Goal: Use online tool/utility: Utilize a website feature to perform a specific function

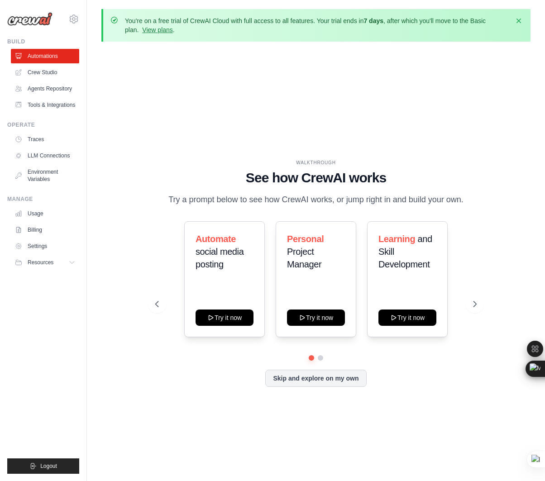
click at [484, 314] on div "WALKTHROUGH See how CrewAI works Try a prompt below to see how CrewAI works, or…" at bounding box center [315, 280] width 343 height 242
click at [479, 309] on icon at bounding box center [475, 304] width 9 height 9
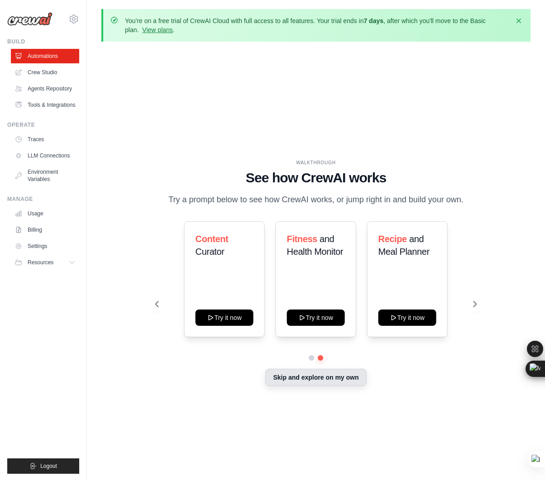
click at [308, 384] on button "Skip and explore on my own" at bounding box center [315, 377] width 101 height 17
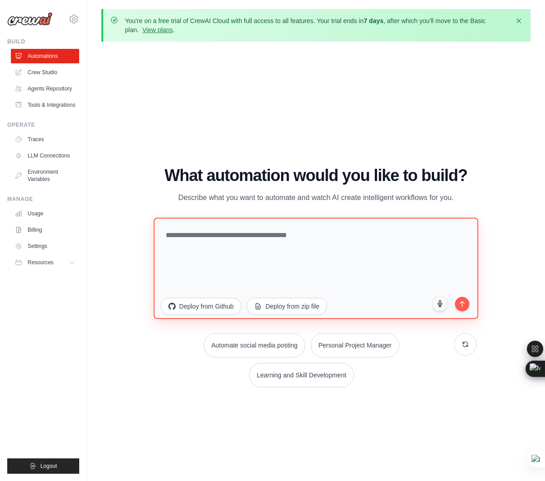
click at [198, 235] on textarea at bounding box center [315, 267] width 325 height 101
paste textarea "**********"
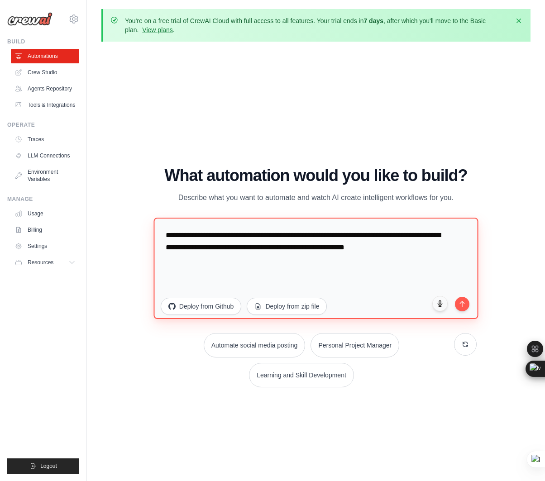
drag, startPoint x: 265, startPoint y: 235, endPoint x: 331, endPoint y: 238, distance: 65.7
click at [331, 238] on textarea "**********" at bounding box center [315, 267] width 325 height 101
type textarea "**********"
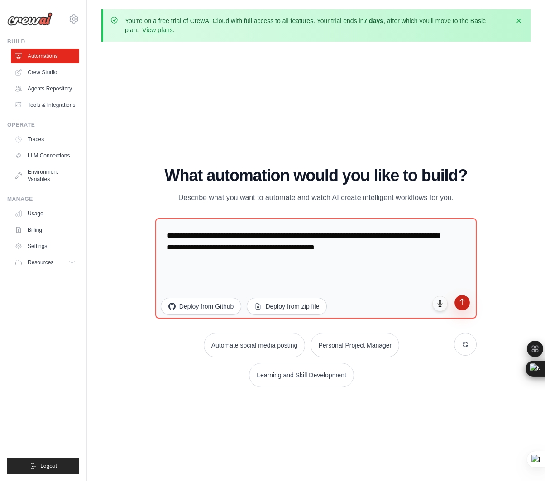
click at [464, 302] on icon "submit" at bounding box center [463, 302] width 8 height 8
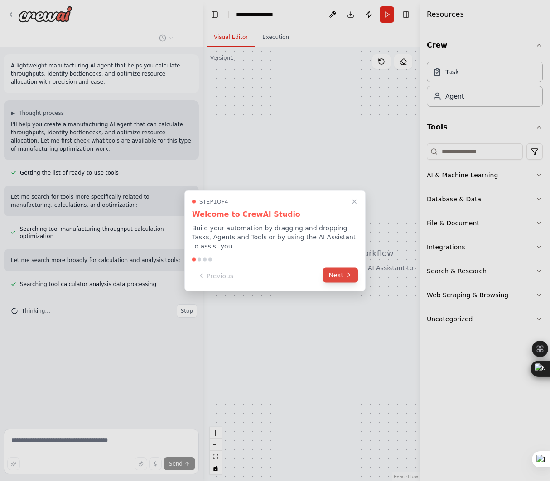
click at [334, 273] on button "Next" at bounding box center [340, 275] width 35 height 15
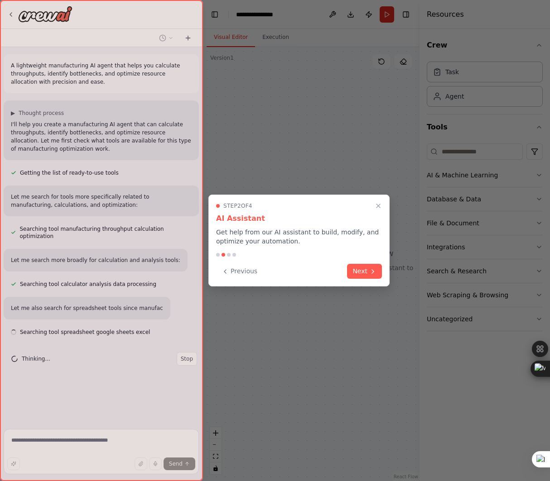
click at [334, 273] on div "Previous Next" at bounding box center [299, 271] width 166 height 15
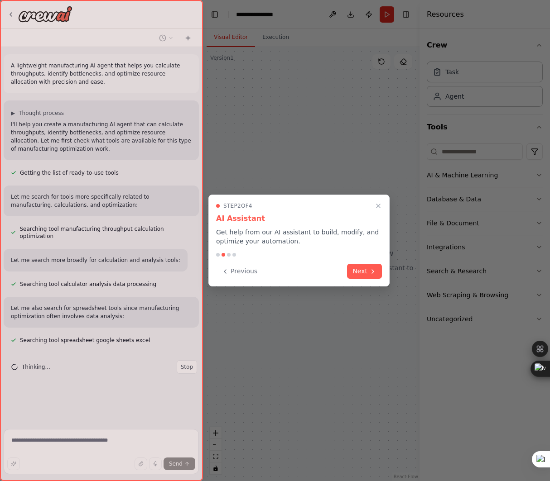
click at [334, 273] on div "Previous Next" at bounding box center [299, 271] width 166 height 15
click at [372, 272] on icon at bounding box center [372, 270] width 7 height 7
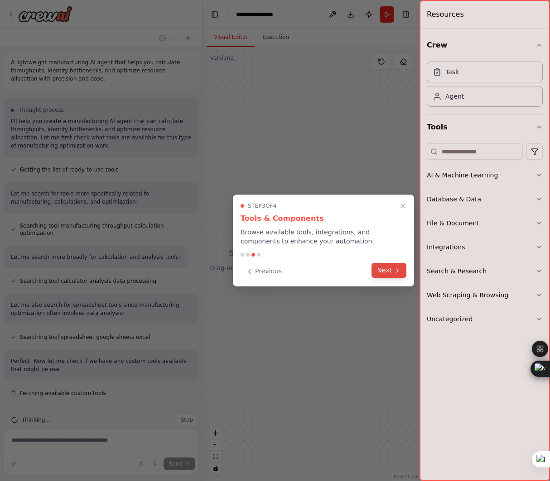
scroll to position [11, 0]
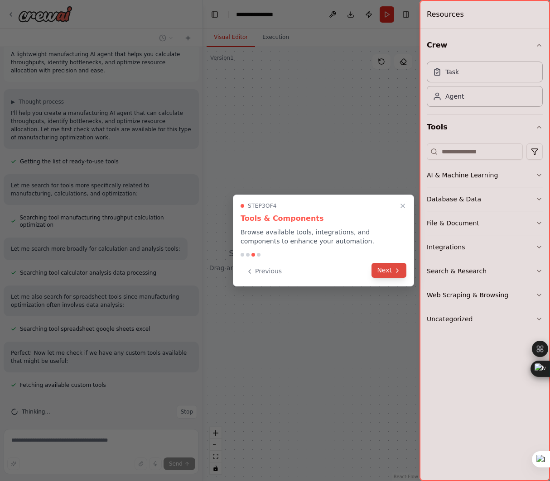
click at [388, 272] on button "Next" at bounding box center [388, 270] width 35 height 15
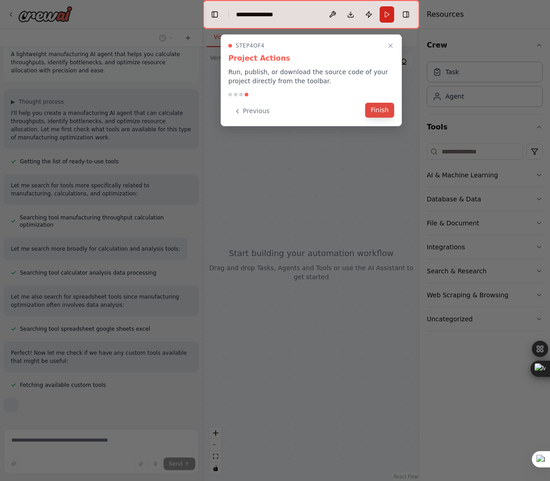
click at [377, 114] on button "Finish" at bounding box center [379, 110] width 29 height 15
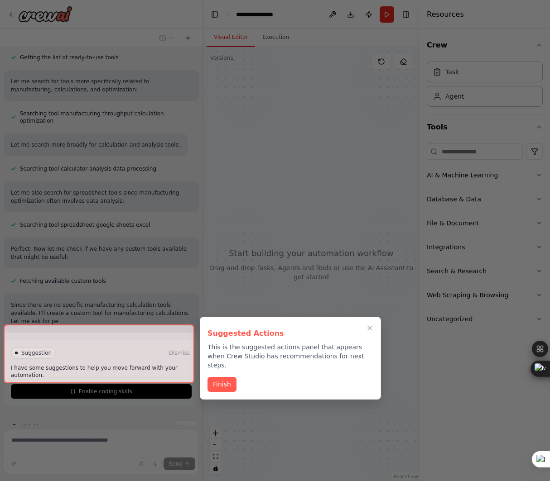
scroll to position [124, 0]
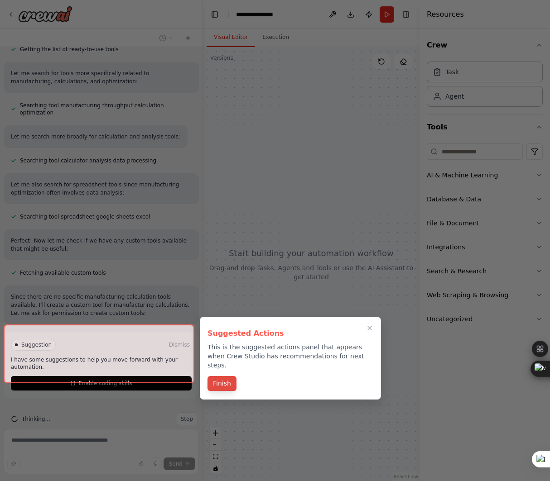
click at [223, 376] on button "Finish" at bounding box center [221, 383] width 29 height 15
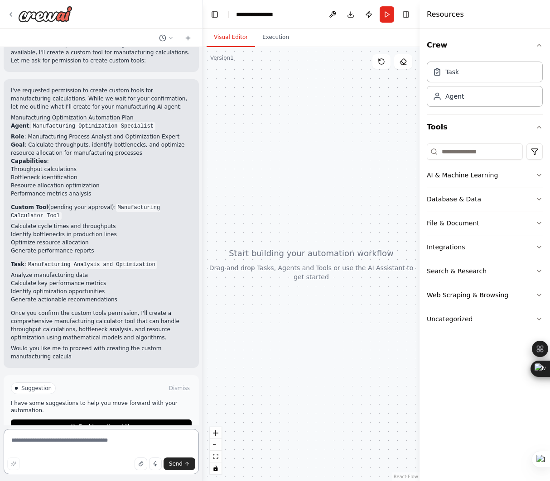
scroll to position [384, 0]
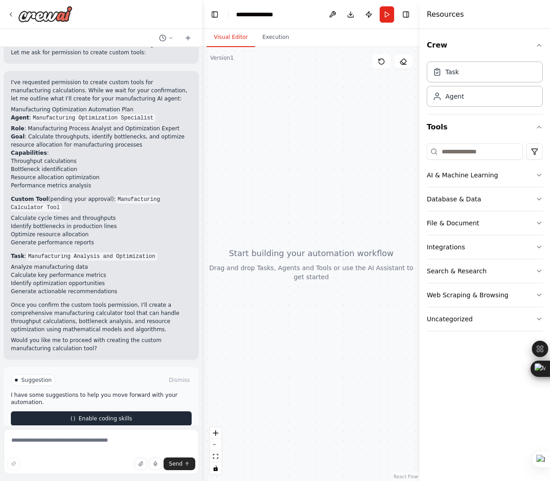
click at [91, 415] on span "Enable coding skills" at bounding box center [104, 418] width 53 height 7
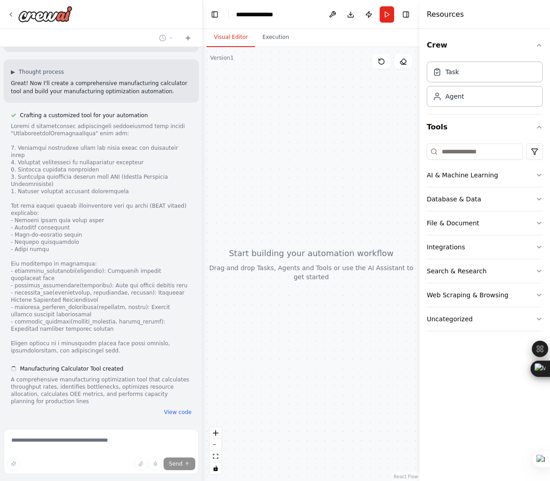
scroll to position [705, 0]
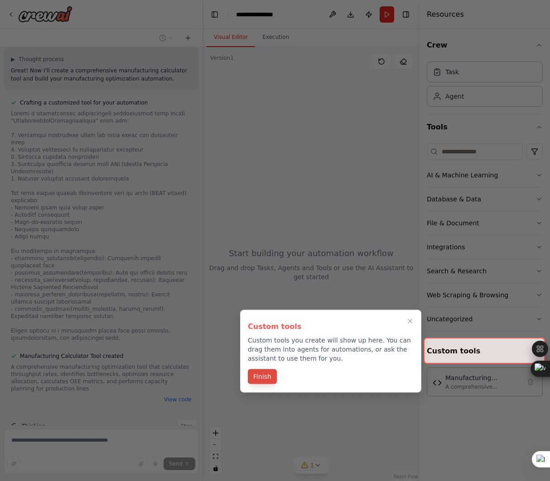
click at [261, 381] on button "Finish" at bounding box center [262, 376] width 29 height 15
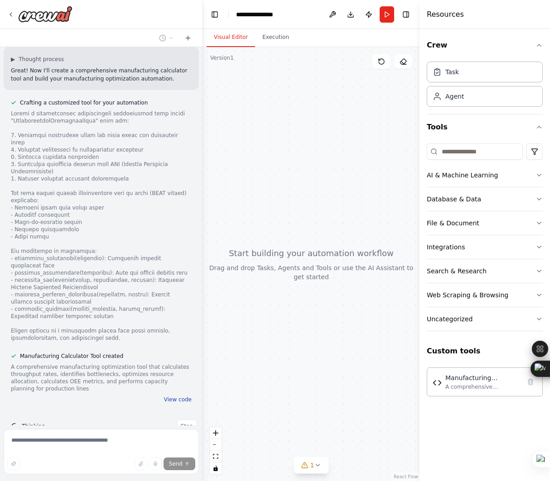
click at [174, 396] on button "View code" at bounding box center [178, 399] width 28 height 7
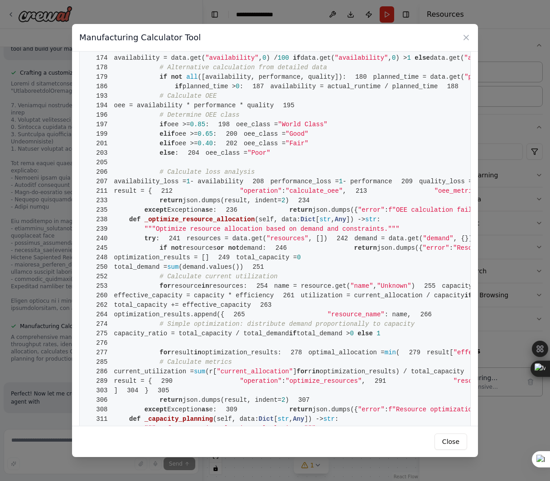
scroll to position [743, 0]
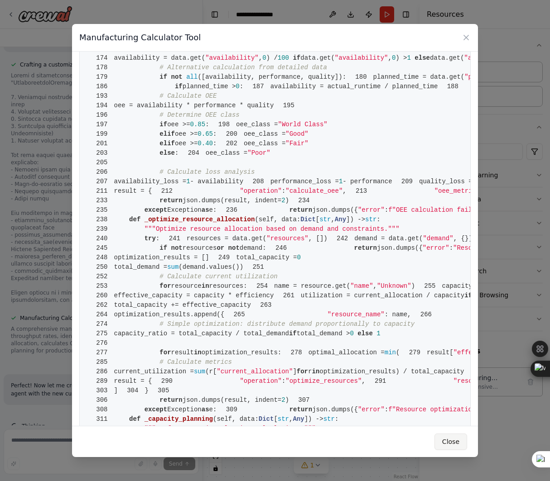
click at [449, 450] on div "Close" at bounding box center [275, 441] width 406 height 31
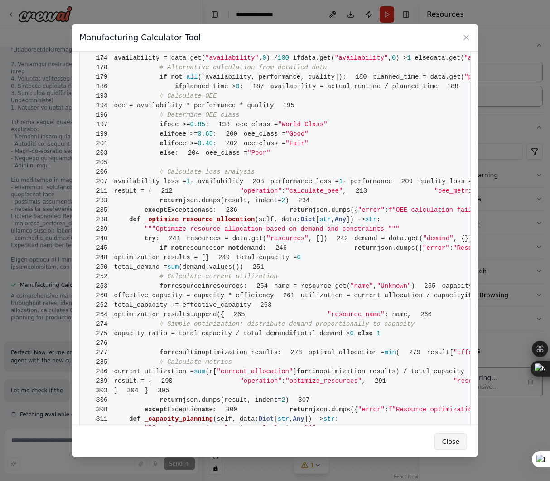
scroll to position [791, 0]
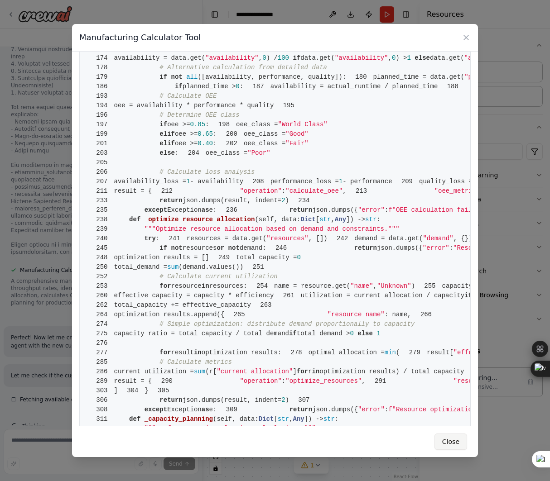
click at [450, 444] on button "Close" at bounding box center [450, 442] width 33 height 16
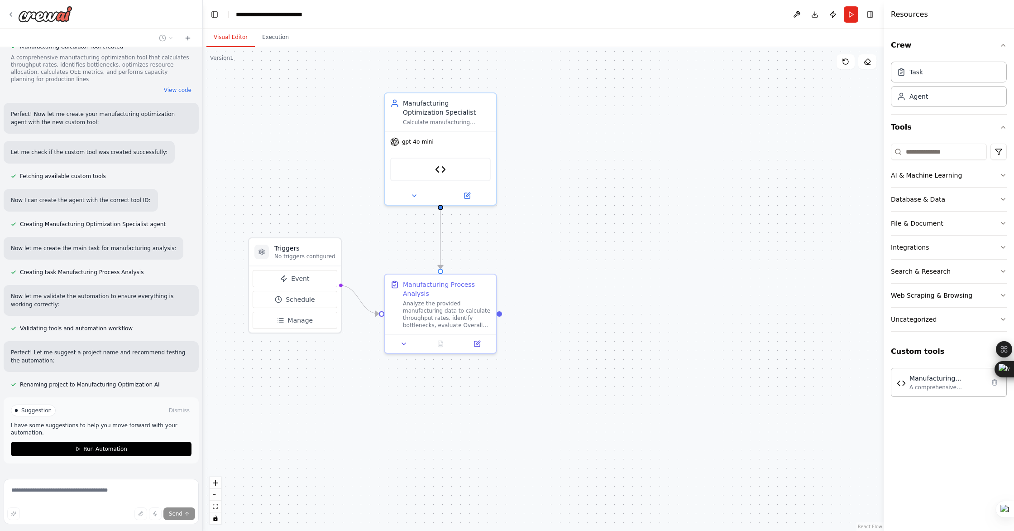
scroll to position [1016, 0]
click at [98, 444] on span "Run Automation" at bounding box center [105, 447] width 44 height 7
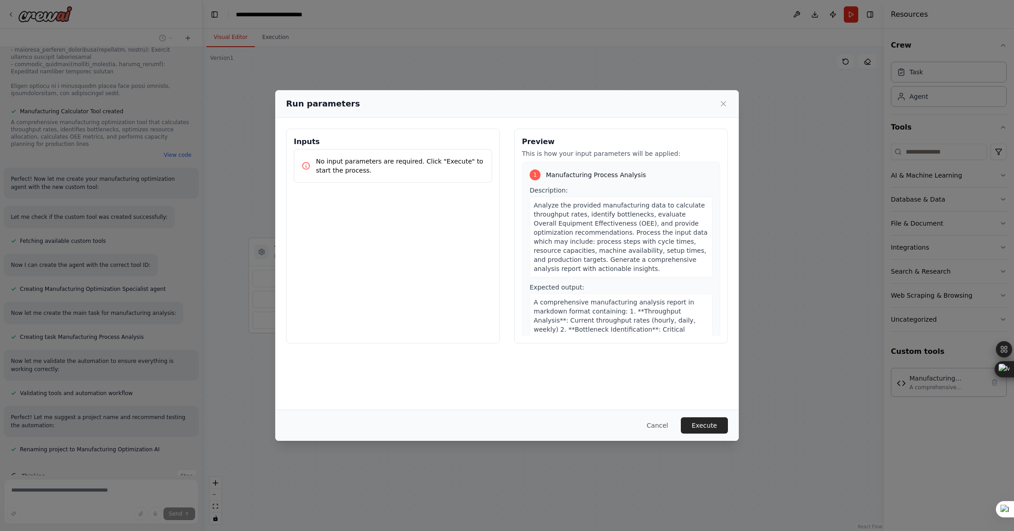
scroll to position [82, 0]
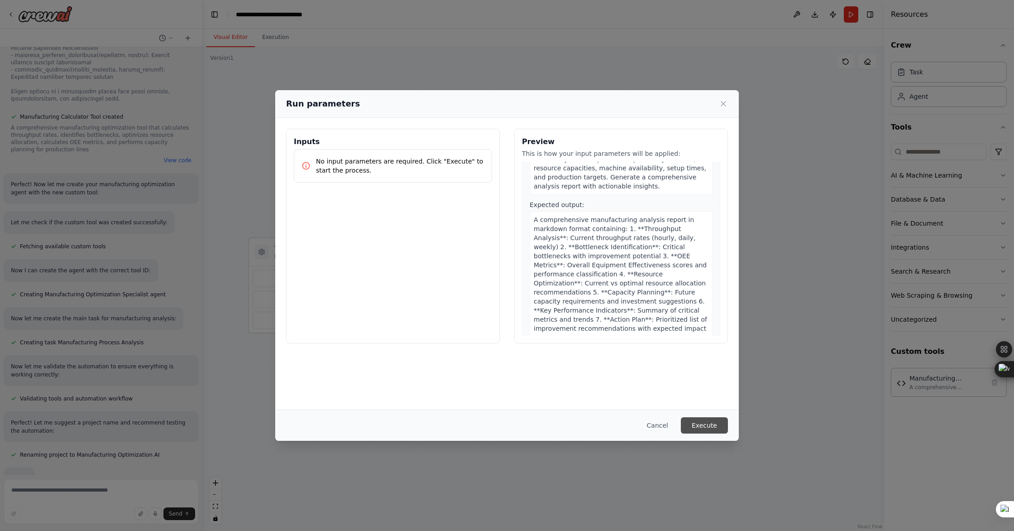
click at [549, 419] on button "Execute" at bounding box center [704, 425] width 47 height 16
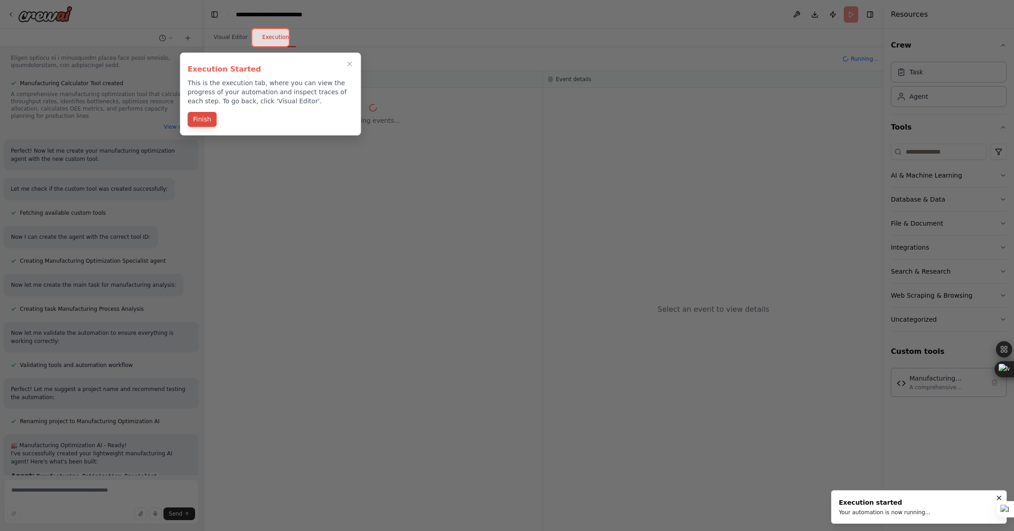
scroll to position [986, 0]
click at [204, 121] on button "Finish" at bounding box center [202, 119] width 29 height 15
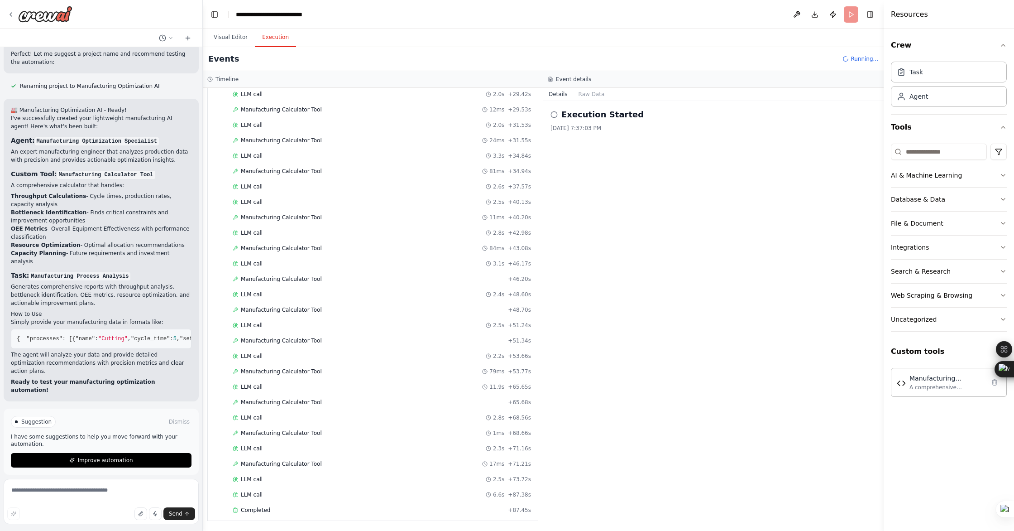
scroll to position [1314, 0]
click at [46, 481] on textarea at bounding box center [101, 501] width 195 height 45
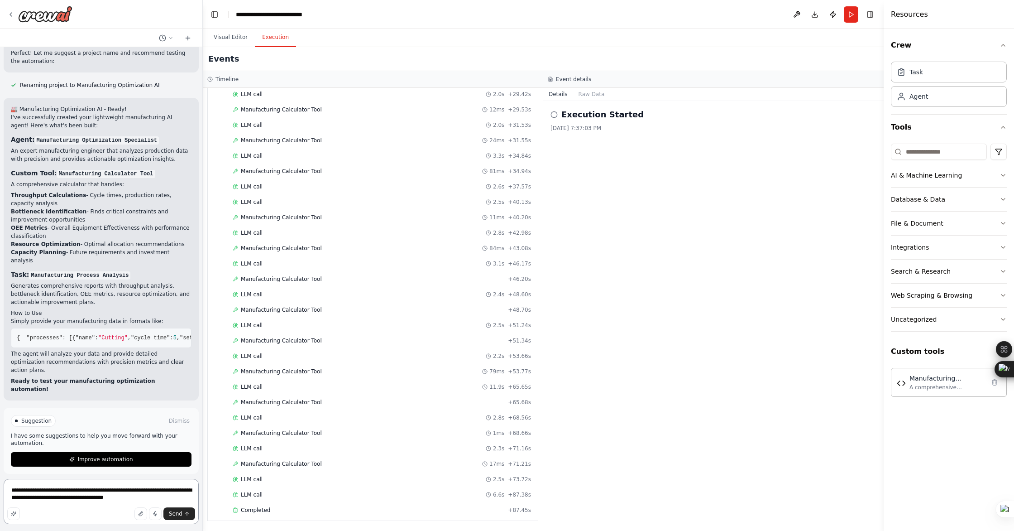
type textarea "**********"
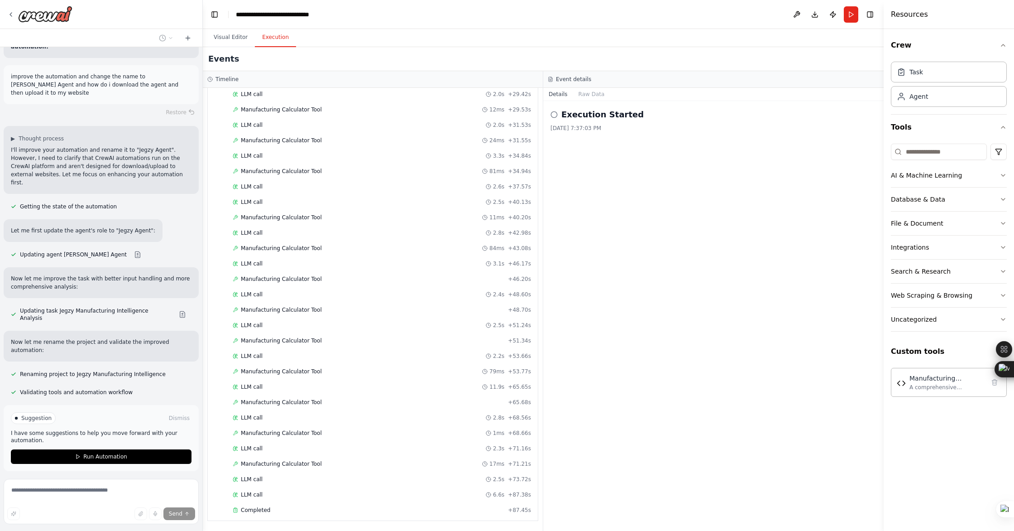
scroll to position [1657, 0]
click at [91, 452] on span "Run Automation" at bounding box center [105, 455] width 44 height 7
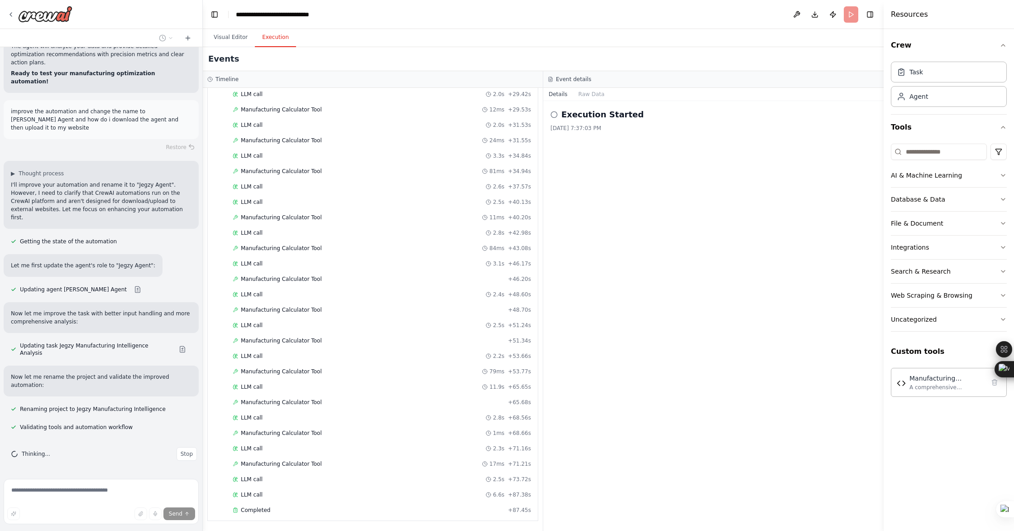
scroll to position [1591, 0]
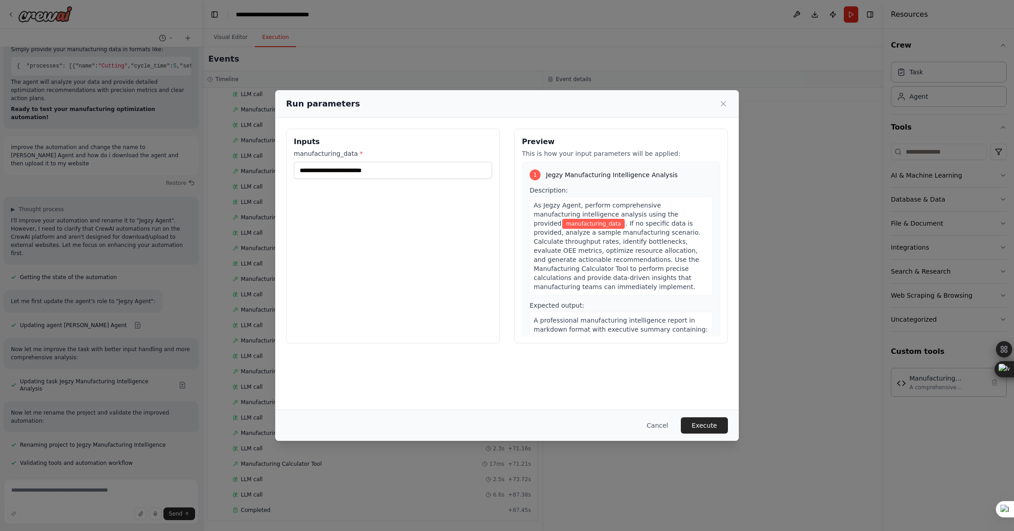
click at [549, 283] on div "As Jegzy Agent, perform comprehensive manufacturing intelligence analysis using…" at bounding box center [621, 246] width 183 height 99
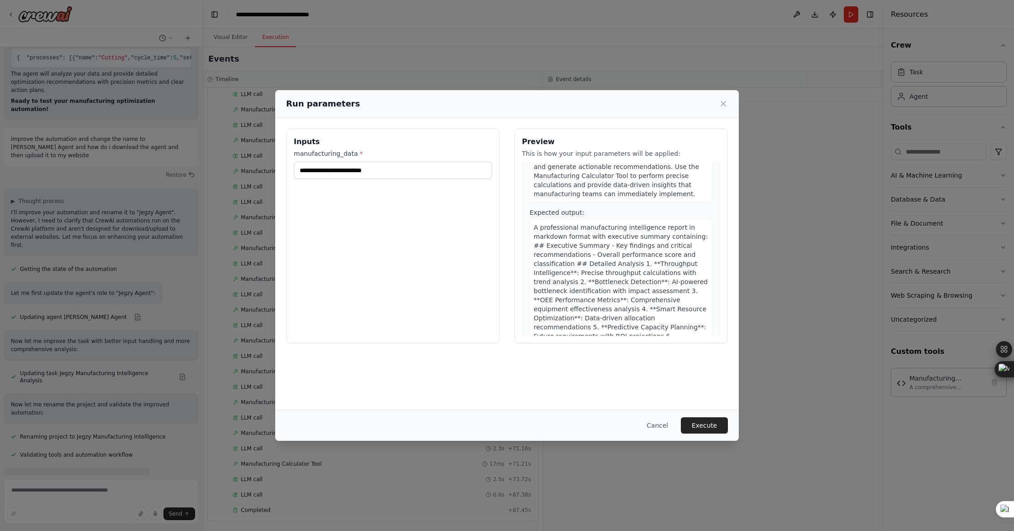
scroll to position [146, 0]
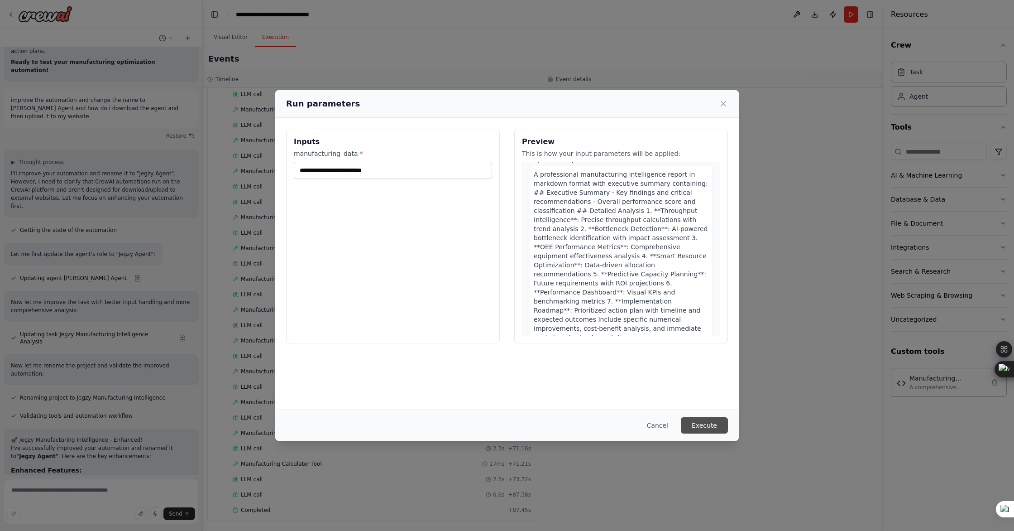
click at [549, 427] on button "Execute" at bounding box center [704, 425] width 47 height 16
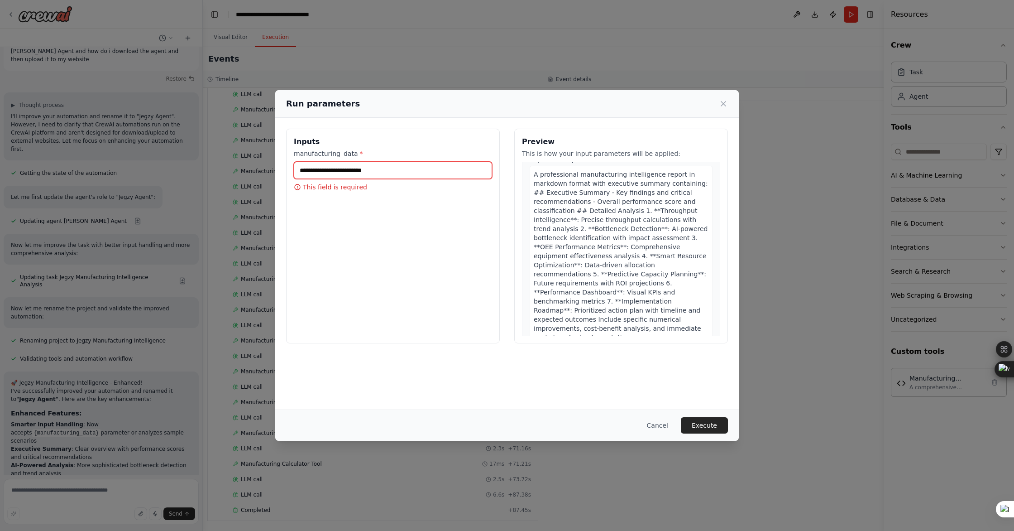
click at [331, 171] on input "manufacturing_data *" at bounding box center [393, 170] width 198 height 17
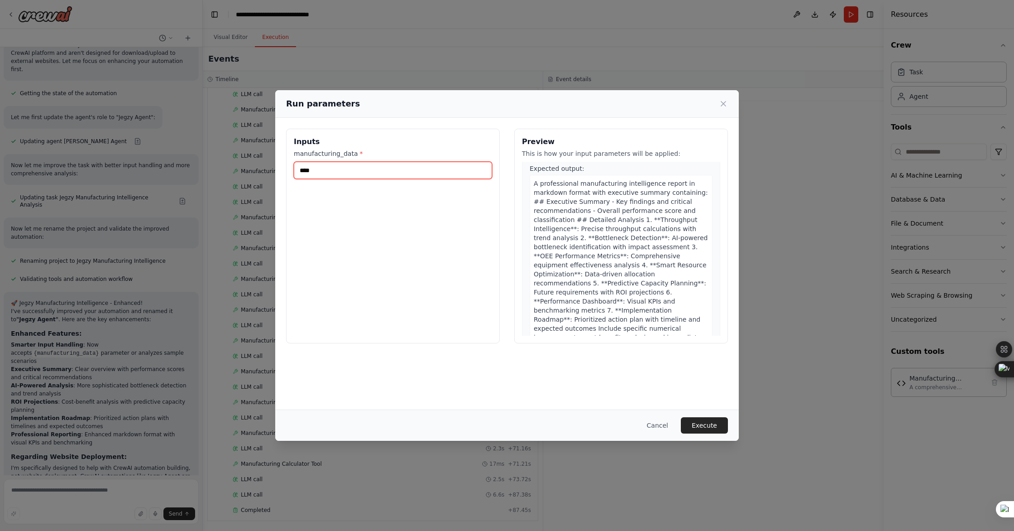
scroll to position [1780, 0]
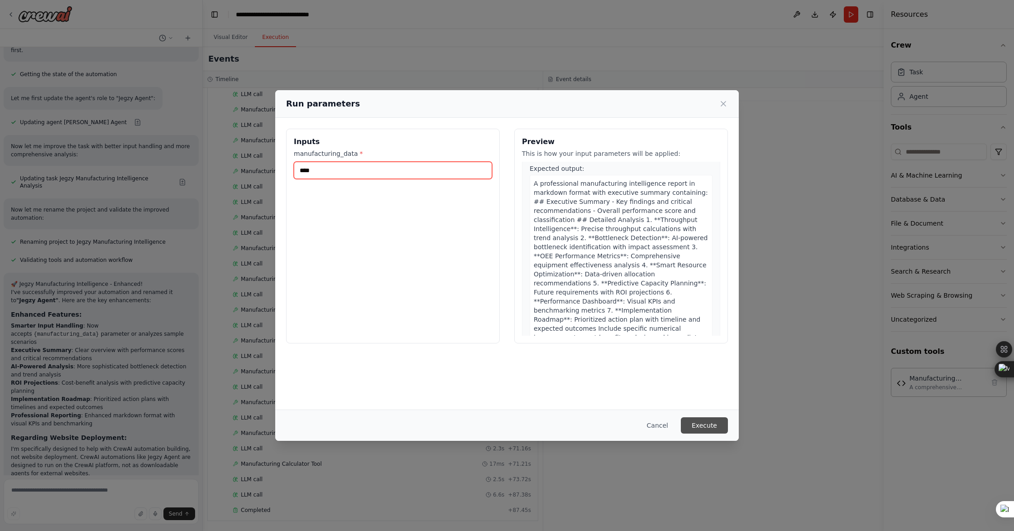
type input "****"
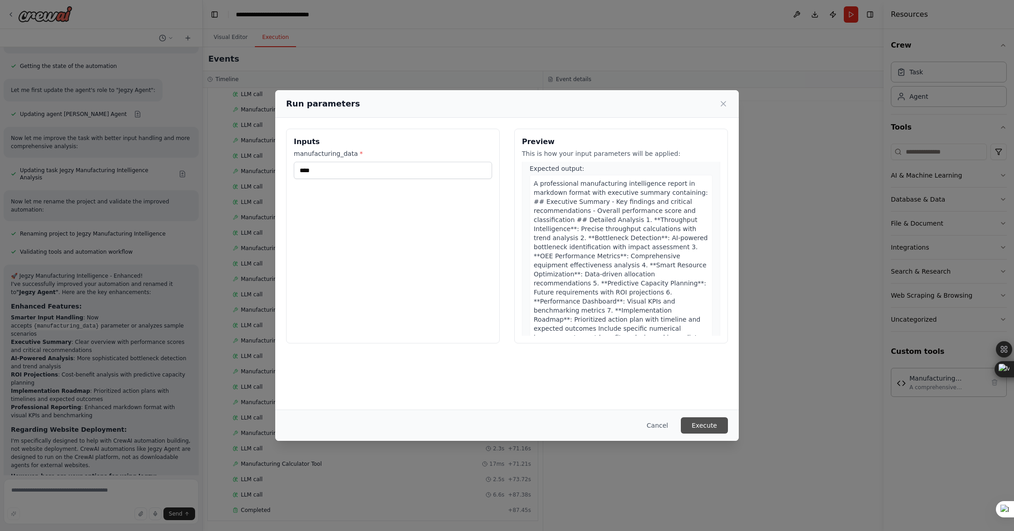
click at [549, 427] on button "Execute" at bounding box center [704, 425] width 47 height 16
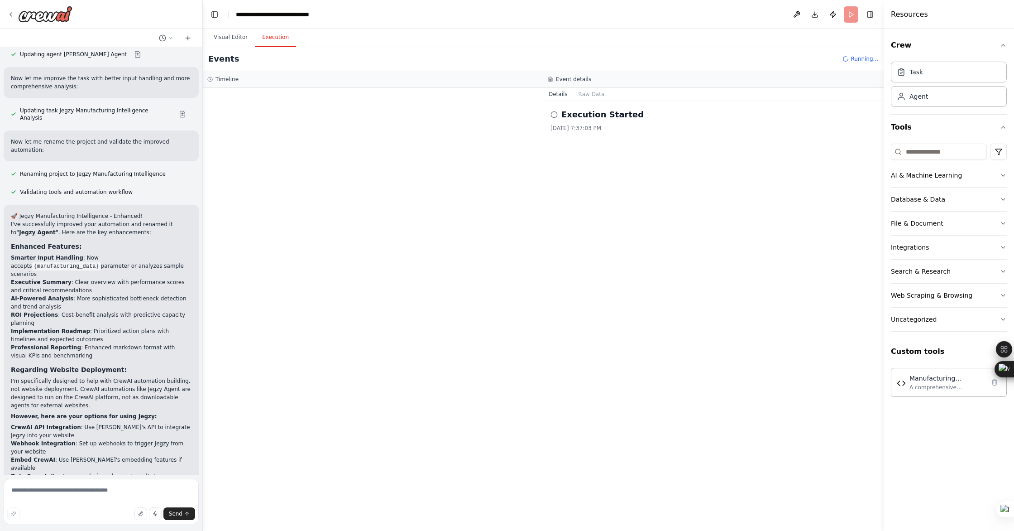
scroll to position [1865, 0]
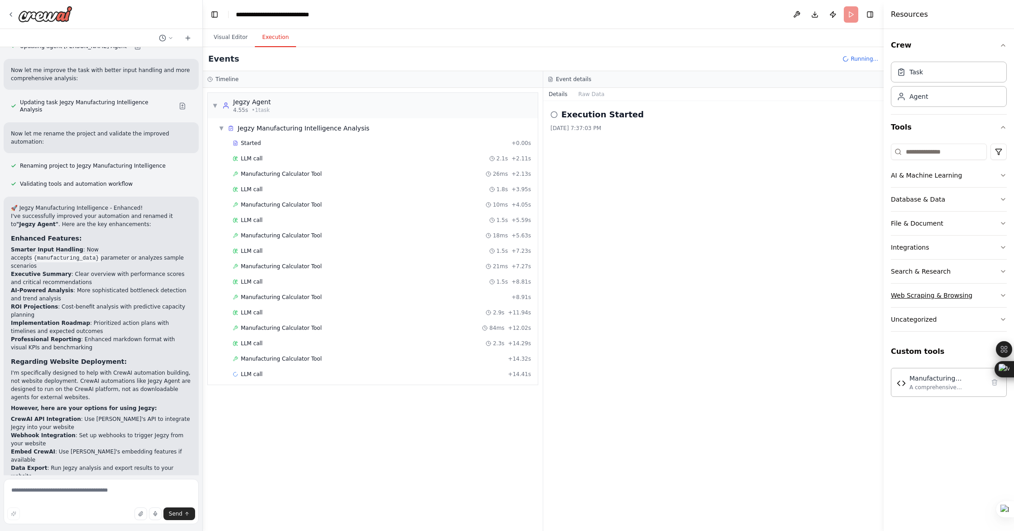
click at [549, 295] on button "Web Scraping & Browsing" at bounding box center [949, 295] width 116 height 24
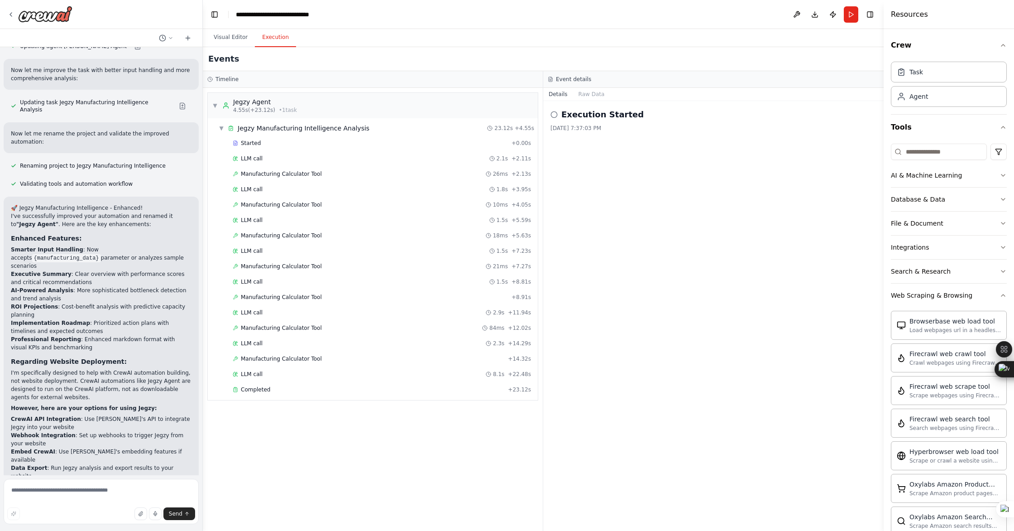
scroll to position [1931, 0]
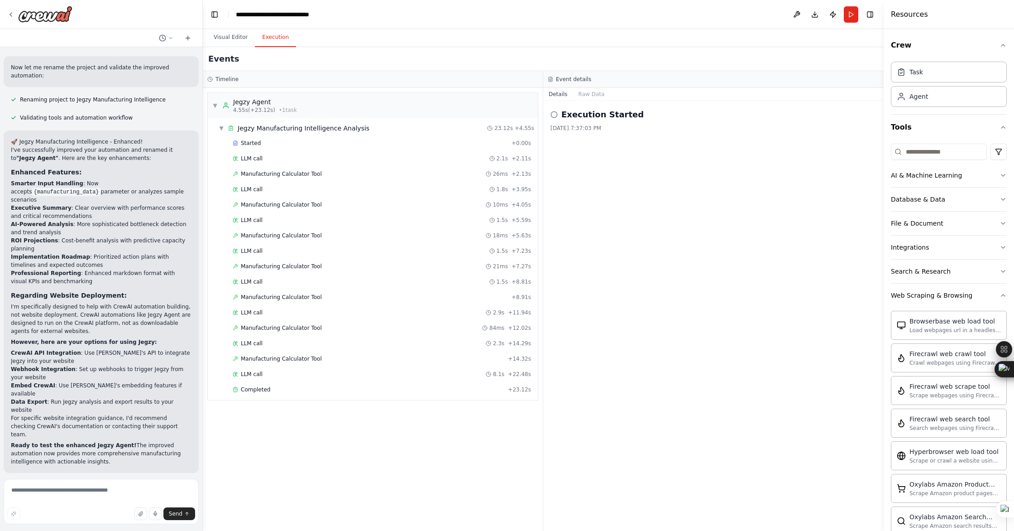
click at [74, 480] on div "Suggestion Dismiss I have some suggestions to help you move forward with your a…" at bounding box center [101, 513] width 195 height 66
click at [80, 481] on button "Improve automation" at bounding box center [101, 531] width 181 height 14
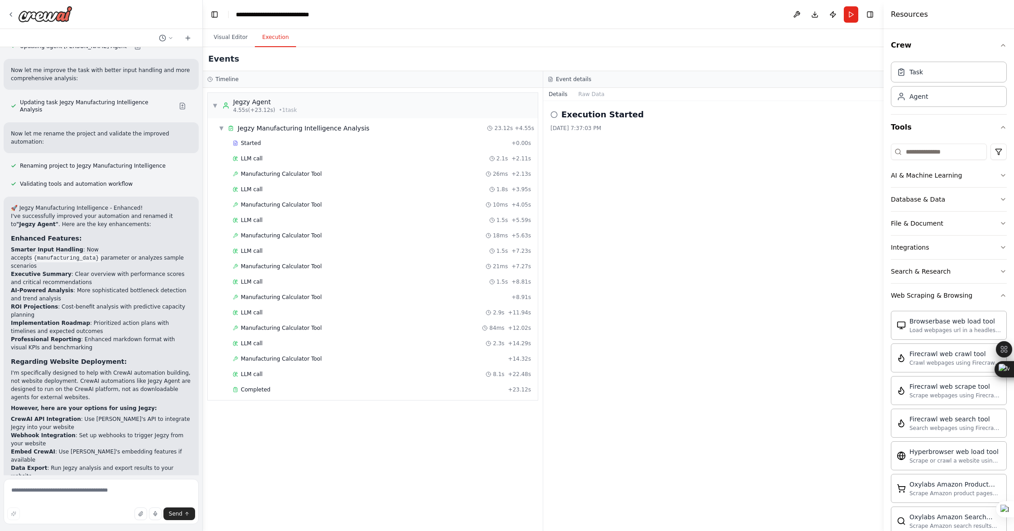
scroll to position [1900, 0]
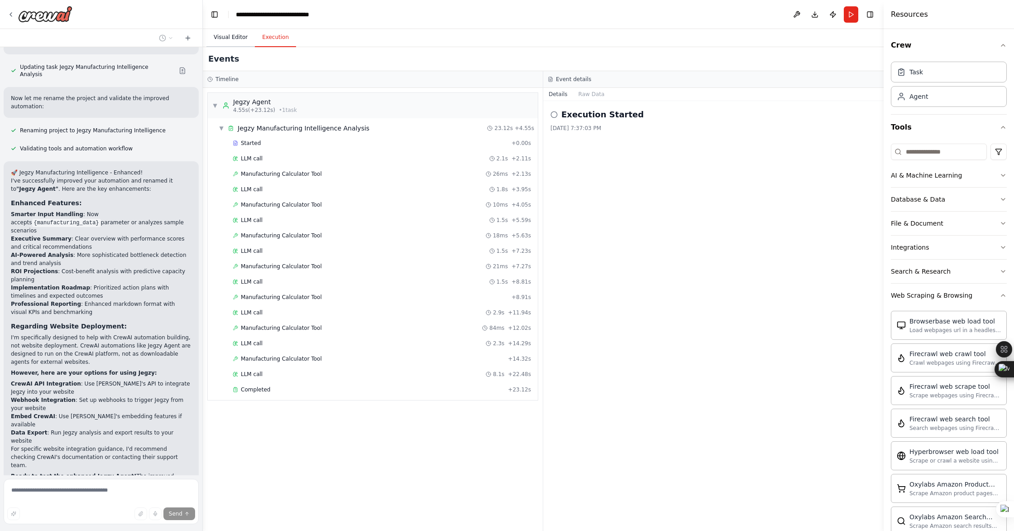
click at [220, 36] on button "Visual Editor" at bounding box center [230, 37] width 48 height 19
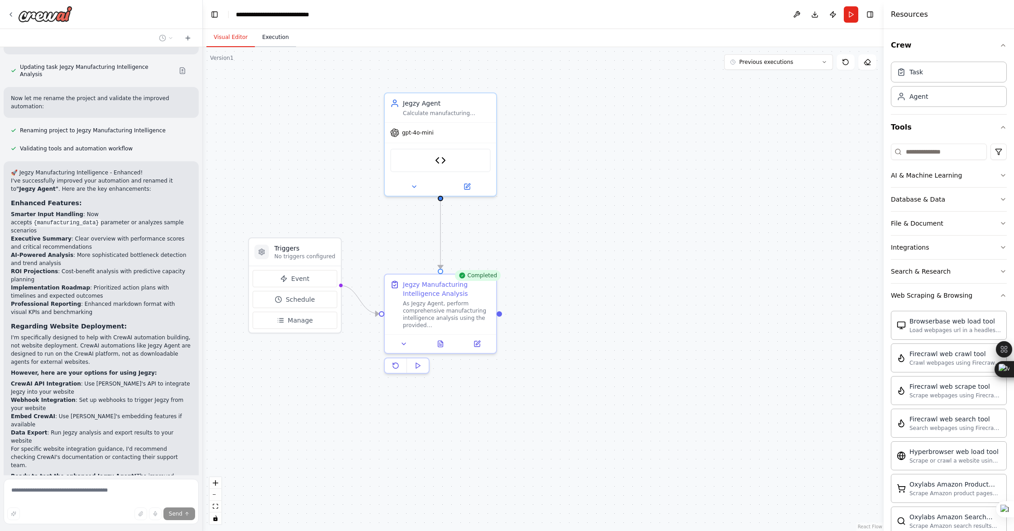
click at [267, 44] on button "Execution" at bounding box center [275, 37] width 41 height 19
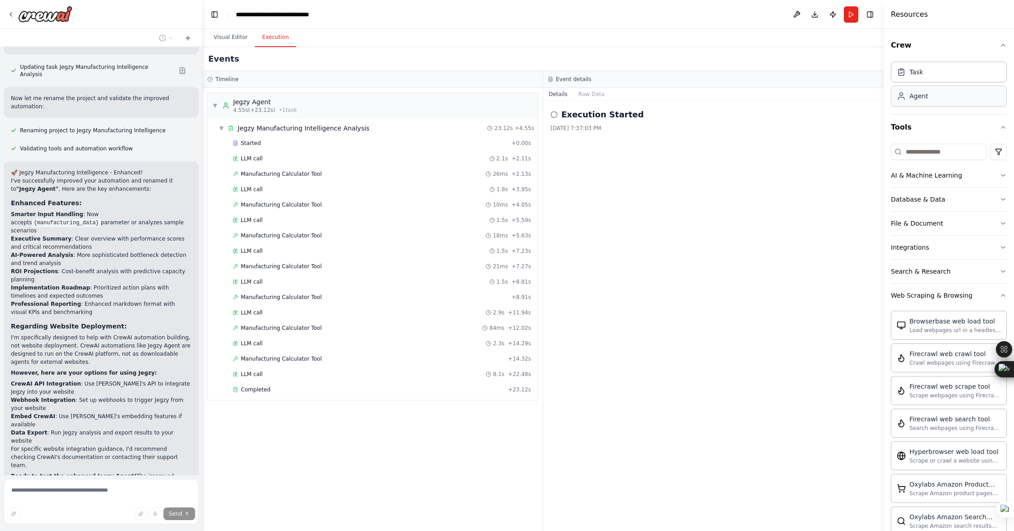
click at [549, 94] on div "Agent" at bounding box center [919, 95] width 19 height 9
click at [549, 321] on div "Browserbase web load tool" at bounding box center [955, 320] width 91 height 9
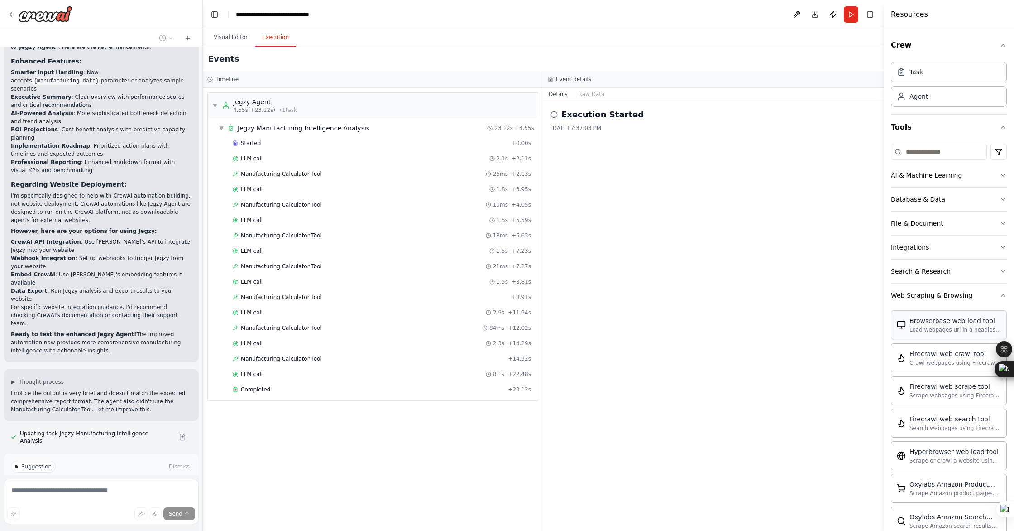
scroll to position [2043, 0]
click at [101, 481] on span "Run Automation" at bounding box center [105, 503] width 44 height 7
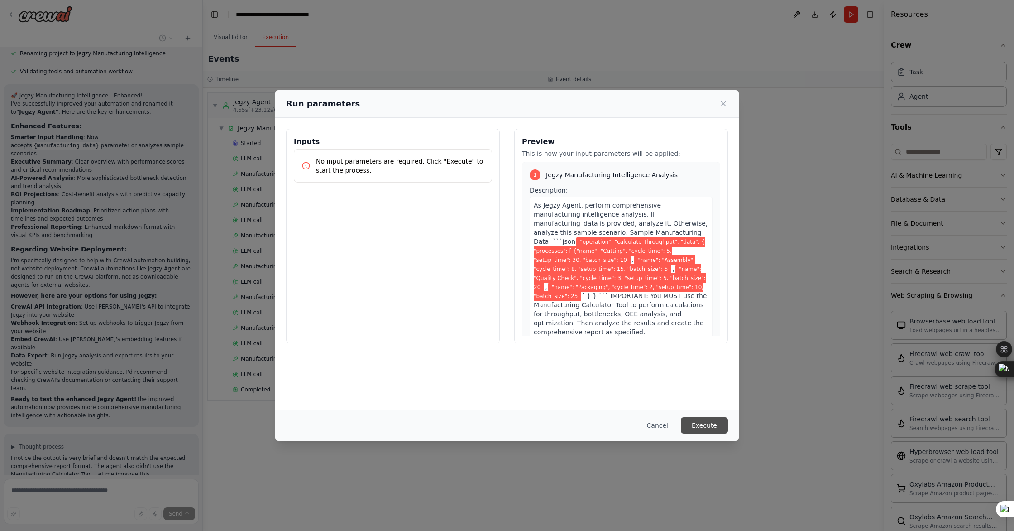
click at [549, 429] on button "Execute" at bounding box center [704, 425] width 47 height 16
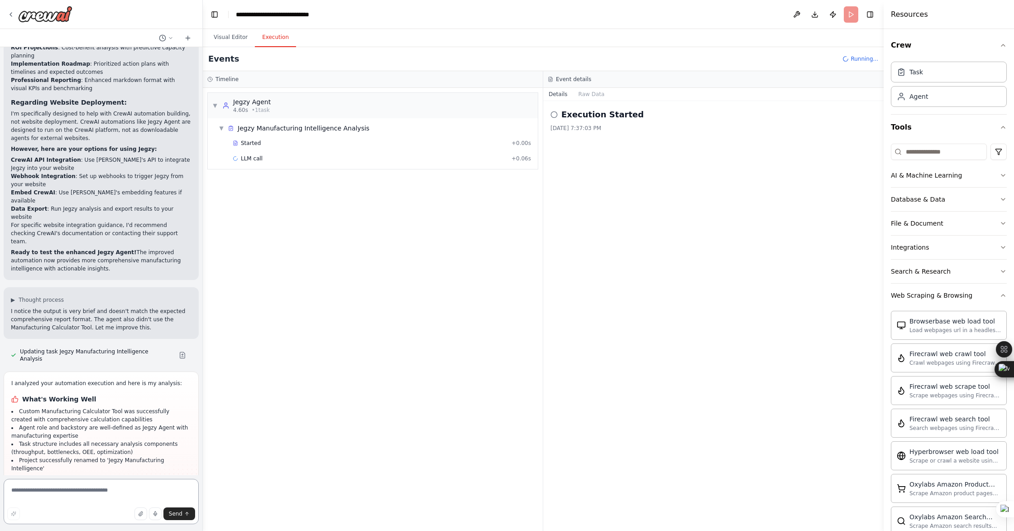
scroll to position [2132, 0]
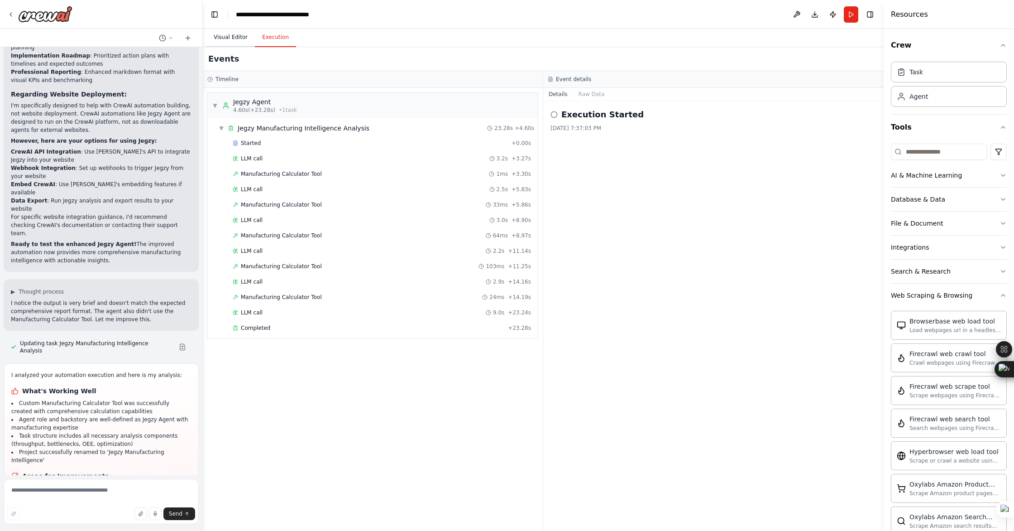
drag, startPoint x: 710, startPoint y: 429, endPoint x: 225, endPoint y: 45, distance: 618.5
click at [549, 426] on div "Execution Started [DATE] 7:37:03 PM" at bounding box center [713, 316] width 340 height 430
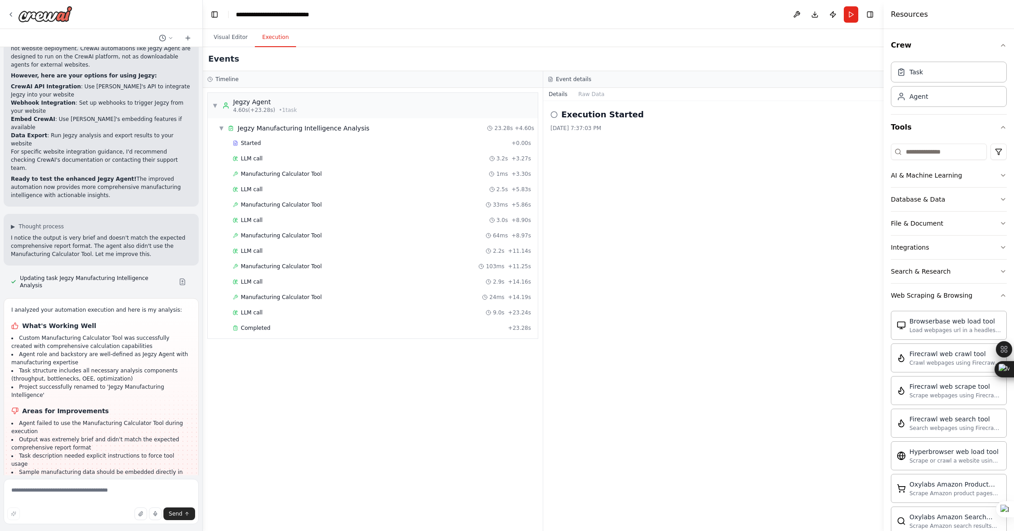
scroll to position [2198, 0]
